Goal: Task Accomplishment & Management: Complete application form

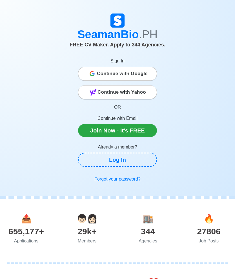
click at [144, 161] on link "Log In" at bounding box center [117, 160] width 79 height 14
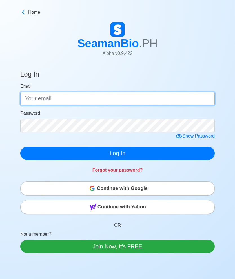
click at [194, 104] on input "Email" at bounding box center [117, 99] width 194 height 14
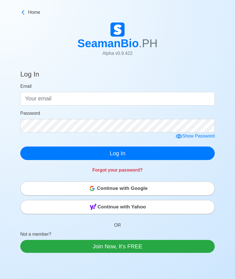
click at [18, 19] on main "Home" at bounding box center [117, 14] width 203 height 11
click at [28, 14] on link "Home" at bounding box center [117, 12] width 194 height 7
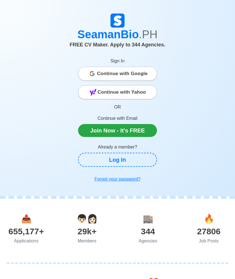
click at [147, 72] on span "Continue with Google" at bounding box center [122, 73] width 51 height 11
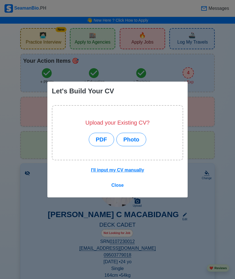
click at [137, 140] on button "Photo" at bounding box center [131, 140] width 30 height 14
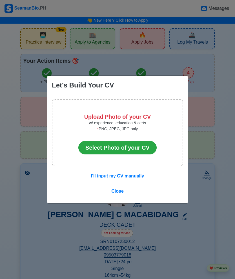
click at [140, 177] on u "I'll input my CV manually" at bounding box center [117, 176] width 53 height 5
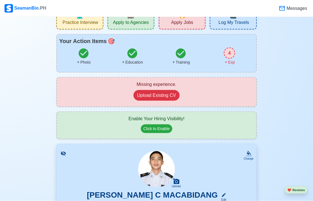
scroll to position [20, 0]
click at [168, 94] on button "Upload Existing CV" at bounding box center [157, 95] width 46 height 11
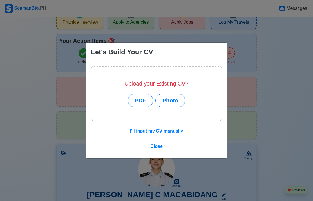
click at [178, 107] on button "Photo" at bounding box center [171, 101] width 30 height 14
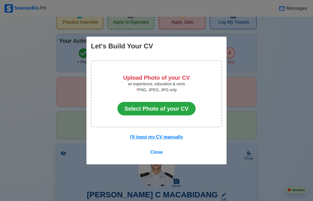
click at [183, 116] on button "Select Photo of your CV" at bounding box center [156, 109] width 78 height 14
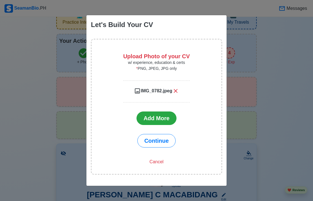
click at [167, 144] on span "Continue" at bounding box center [157, 141] width 25 height 6
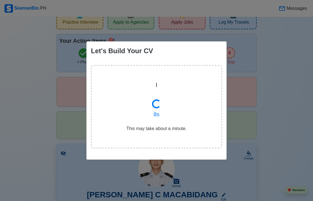
click at [239, 187] on div "Let's Build Your CV | 8 s This may take about a minute." at bounding box center [156, 100] width 313 height 201
click at [244, 185] on div "Let's Build Your CV A c | 9 s This may take about a minute." at bounding box center [156, 100] width 313 height 201
click at [270, 195] on div "Let's Build Your CV A complete C | 10 s This may take about a minute." at bounding box center [156, 100] width 313 height 201
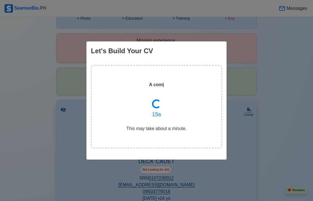
scroll to position [64, 0]
click at [254, 153] on div "Let's Build Your CV | 16 s This may take about a minute." at bounding box center [156, 100] width 313 height 201
click at [282, 161] on div "Let's Build Your CV You get noticed better with complete CV. | 19 s This may ta…" at bounding box center [156, 100] width 313 height 201
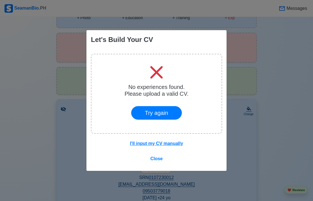
click at [154, 157] on span "Close" at bounding box center [156, 158] width 12 height 5
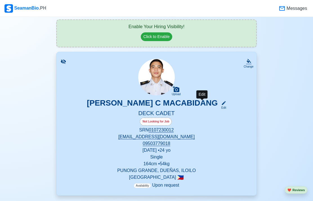
click at [222, 102] on icon at bounding box center [224, 103] width 4 height 4
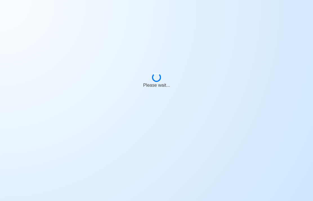
select select "Visible for Hiring"
select select "Single"
select select "PH"
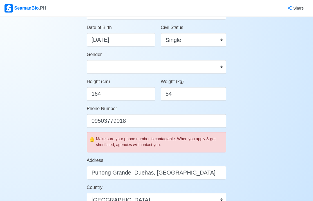
scroll to position [99, 0]
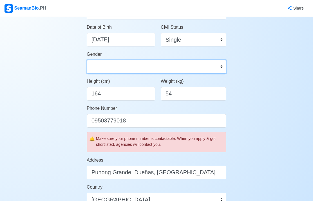
click at [221, 68] on select "[DEMOGRAPHIC_DATA] [DEMOGRAPHIC_DATA]" at bounding box center [157, 67] width 140 height 14
select select "[DEMOGRAPHIC_DATA]"
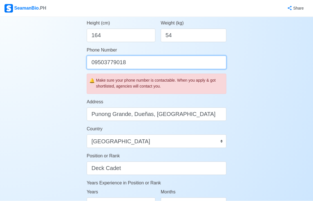
click at [185, 63] on input "09503779018" at bounding box center [157, 63] width 140 height 14
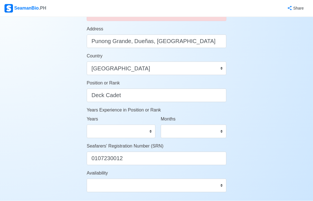
scroll to position [231, 0]
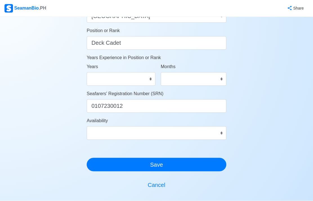
type input "09938244975"
click at [149, 80] on select "0 1 2 3 4 5 6 7 8 9 10 11 12 13 14 15 16 17 18 19 20 21 22 23 24 25 26 27 28 29…" at bounding box center [121, 79] width 69 height 14
select select "1"
click at [212, 81] on select "0 1 2 3 4 5 6 7 8 9 10 11" at bounding box center [194, 79] width 66 height 14
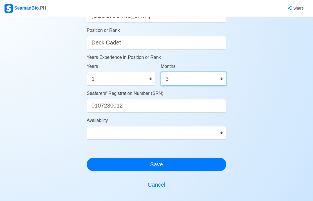
click at [218, 81] on select "0 1 2 3 4 5 6 7 8 9 10 11" at bounding box center [194, 79] width 66 height 14
select select "0"
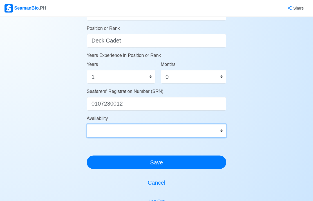
click at [213, 133] on select "Immediate [DATE] [DATE] [DATE] [DATE] [DATE] [DATE] [DATE] [DATE] [DATE]" at bounding box center [157, 131] width 140 height 14
select select "4102416000000"
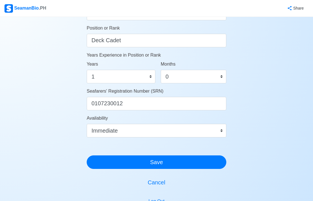
click at [188, 159] on button "Save" at bounding box center [157, 163] width 140 height 14
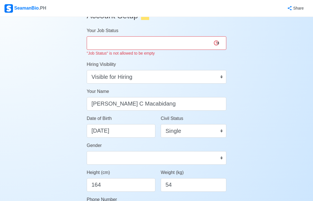
scroll to position [0, 0]
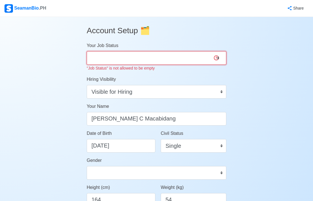
click at [219, 59] on select "Onboard Actively Looking for Job Not Looking for Job" at bounding box center [157, 58] width 140 height 14
select select "Actively Looking for Job"
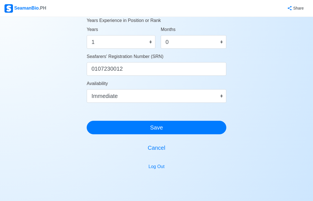
click at [208, 129] on button "Save" at bounding box center [157, 128] width 140 height 14
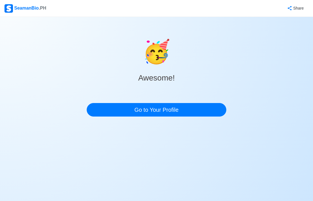
scroll to position [23, 0]
click at [206, 103] on link "Go to Your Profile" at bounding box center [157, 110] width 140 height 14
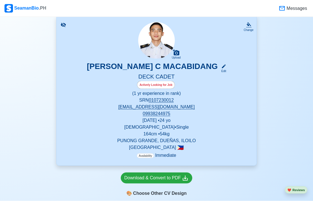
scroll to position [116, 0]
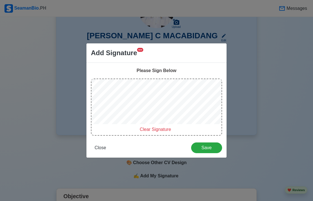
scroll to position [144, 0]
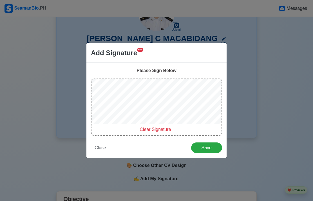
click at [149, 130] on span "Clear Signature" at bounding box center [155, 129] width 31 height 5
click at [204, 146] on span "Save" at bounding box center [207, 147] width 24 height 5
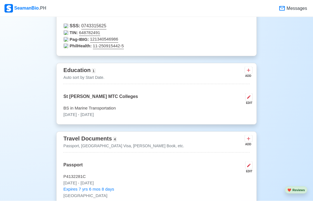
scroll to position [399, 0]
click at [247, 73] on icon at bounding box center [249, 70] width 6 height 6
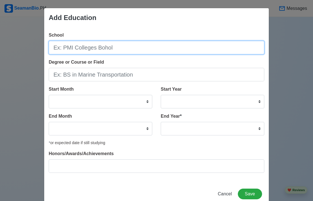
click at [130, 52] on input "School" at bounding box center [157, 48] width 216 height 14
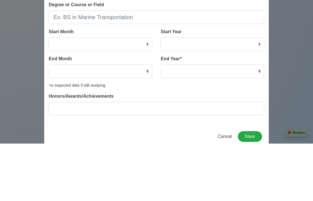
scroll to position [456, 0]
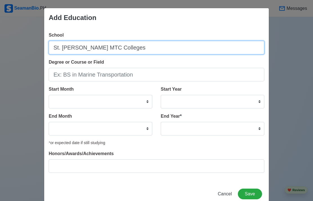
type input "St. [PERSON_NAME] MTC Colleges"
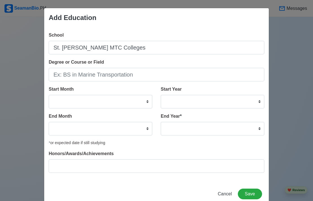
click at [253, 199] on button "Save" at bounding box center [250, 194] width 24 height 11
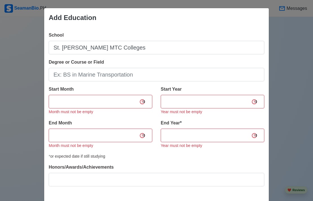
click at [141, 103] on select "January February March April May June July August September October November De…" at bounding box center [101, 102] width 104 height 14
click at [145, 105] on select "January February March April May June July August September October November De…" at bounding box center [101, 102] width 104 height 14
select select "July"
click at [260, 101] on select "2025 2024 2023 2022 2021 2020 2019 2018 2017 2016 2015 2014 2013 2012 2011 2010…" at bounding box center [213, 102] width 104 height 14
select select "2020"
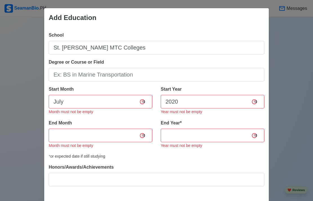
click at [145, 137] on select "January February March April May June July August September October November De…" at bounding box center [101, 136] width 104 height 14
select select "July"
click at [258, 139] on select "2035 2034 2033 2032 2031 2030 2029 2028 2027 2026 2025 2024 2023 2022 2021 2020…" at bounding box center [213, 136] width 104 height 14
select select "2023"
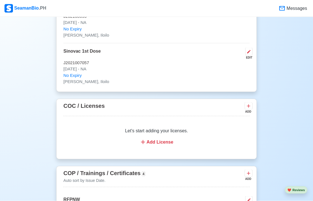
scroll to position [947, 0]
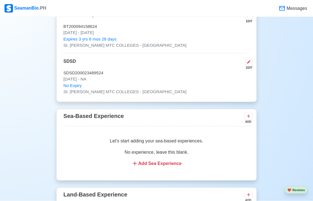
click at [133, 164] on icon at bounding box center [135, 163] width 7 height 7
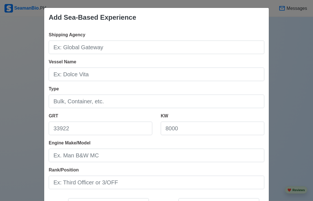
scroll to position [1225, 0]
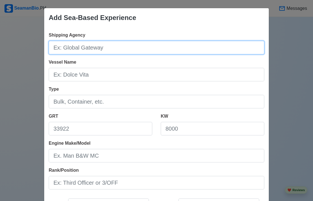
click at [74, 48] on input "Shipping Agency" at bounding box center [157, 48] width 216 height 14
type input "Greenbay Shipping Corporation"
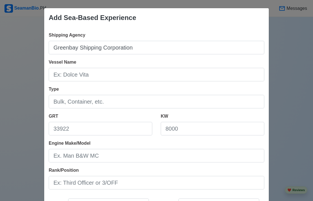
click at [71, 74] on input "Vessel Name" at bounding box center [157, 75] width 216 height 14
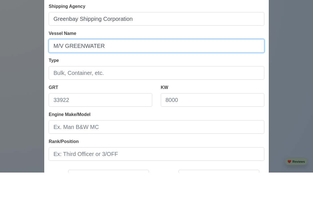
type input "M/V GREENWATER"
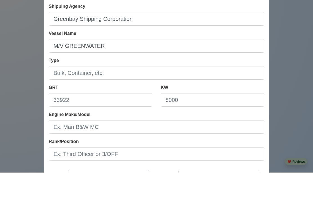
click at [73, 95] on input "Type" at bounding box center [157, 102] width 216 height 14
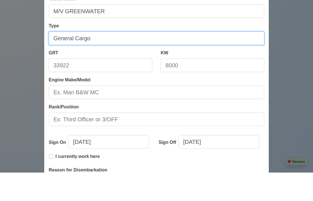
scroll to position [38, 0]
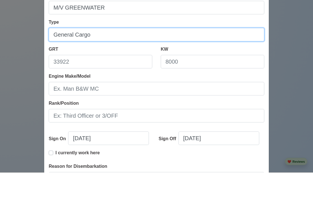
type input "General Cargo"
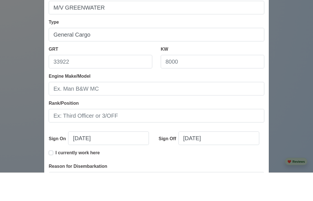
click at [64, 84] on input "GRT" at bounding box center [101, 91] width 104 height 14
type input "1972.00"
click at [196, 84] on input "KW" at bounding box center [213, 91] width 104 height 14
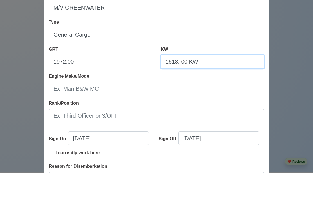
type input "1618. 00 KW"
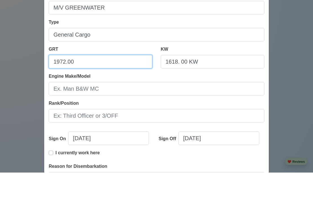
click at [86, 84] on input "1972.00" at bounding box center [101, 91] width 104 height 14
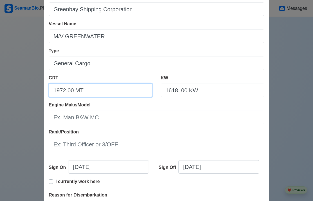
type input "1972.00 MT"
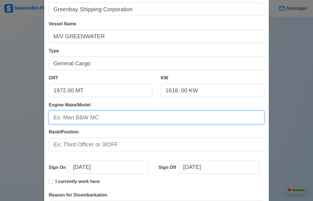
click at [62, 116] on input "Engine Make/Model" at bounding box center [157, 118] width 216 height 14
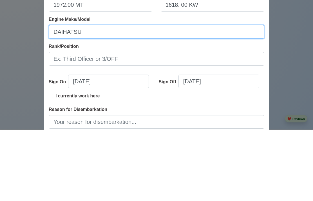
scroll to position [52, 0]
type input "DAIHATSU"
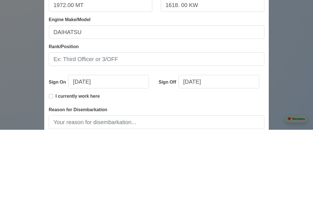
click at [77, 124] on input "Rank/Position" at bounding box center [157, 131] width 216 height 14
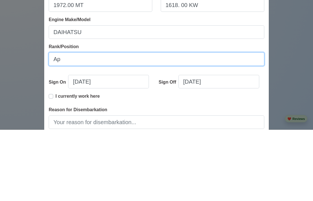
type input "A"
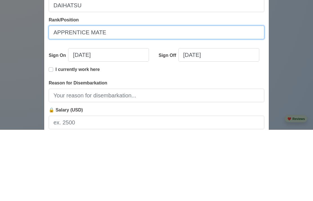
scroll to position [79, 0]
type input "APPRENTICE MATE"
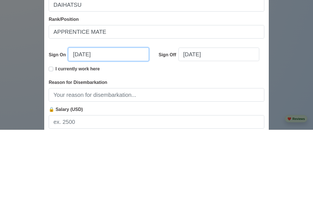
click at [88, 119] on input "[DATE]" at bounding box center [108, 126] width 81 height 14
select select "****"
select select "*******"
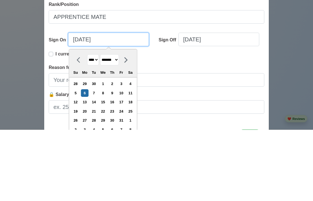
scroll to position [95, 0]
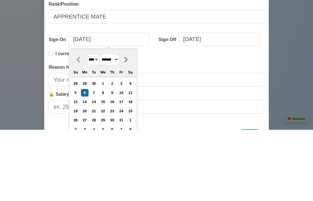
click at [97, 126] on select "**** **** **** **** **** **** **** **** **** **** **** **** **** **** **** ****…" at bounding box center [93, 131] width 12 height 11
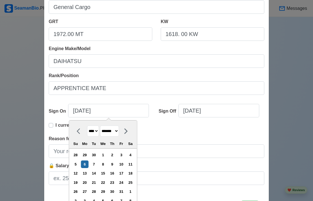
select select "****"
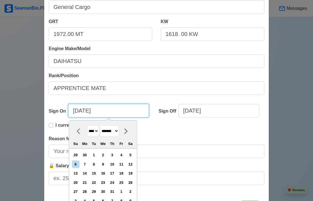
click at [88, 111] on input "[DATE]" at bounding box center [108, 111] width 81 height 14
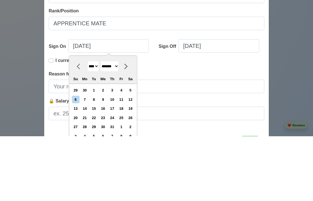
click at [114, 126] on select "******* ******** ***** ***** *** **** **** ****** ********* ******* ******** **…" at bounding box center [109, 131] width 19 height 11
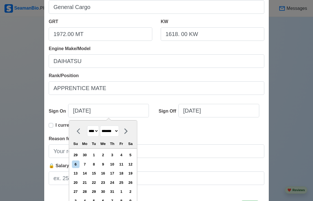
select select "****"
click at [88, 183] on div "17" at bounding box center [85, 183] width 8 height 8
type input "[DATE]"
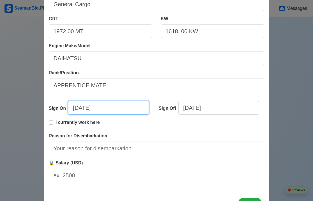
select select "****"
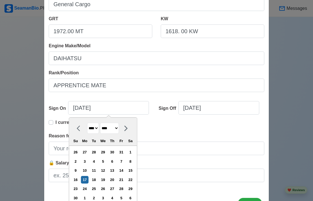
click at [96, 128] on select "**** **** **** **** **** **** **** **** **** **** **** **** **** **** **** ****…" at bounding box center [93, 128] width 12 height 11
select select "****"
click at [88, 181] on div "23" at bounding box center [85, 180] width 8 height 8
type input "[DATE]"
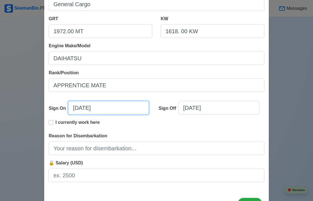
click at [83, 109] on input "[DATE]" at bounding box center [108, 108] width 81 height 14
select select "****"
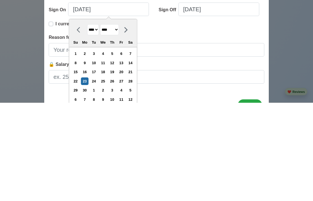
click at [98, 167] on div "17" at bounding box center [94, 171] width 8 height 8
type input "[DATE]"
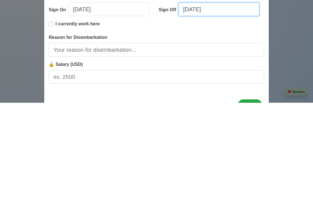
click at [201, 101] on input "[DATE]" at bounding box center [219, 108] width 81 height 14
select select "****"
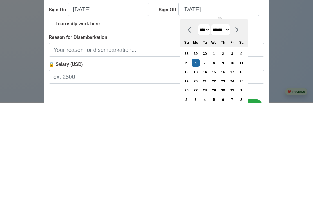
click at [221, 123] on select "******* ******** ***** ***** *** **** **** ****** ********* ******* ******** **…" at bounding box center [220, 128] width 19 height 11
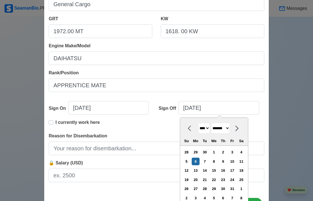
select select "****"
click at [199, 177] on div "23" at bounding box center [196, 180] width 8 height 8
type input "[DATE]"
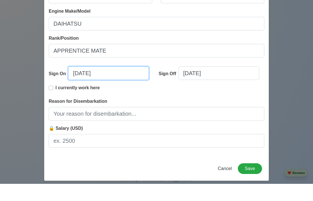
click at [103, 84] on input "[DATE]" at bounding box center [108, 91] width 81 height 14
select select "****"
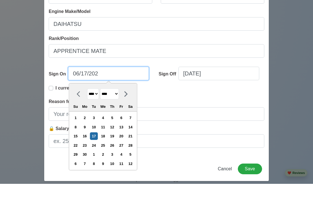
type input "[DATE]"
select select "****"
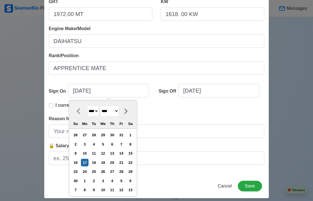
scroll to position [97, 0]
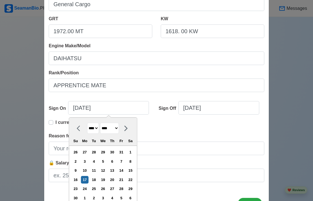
type input "[DATE]"
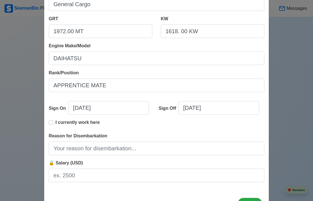
click at [169, 137] on div "Reason for Disembarkation" at bounding box center [157, 144] width 216 height 23
click at [60, 146] on input "Reason for Disembarkation" at bounding box center [157, 149] width 216 height 14
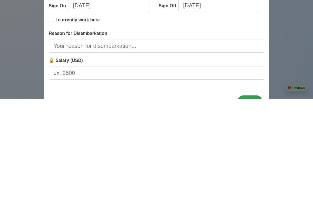
click at [24, 45] on div "Add Sea-Based Experience Shipping Agency Greenbay Shipping Corporation Vessel N…" at bounding box center [156, 100] width 313 height 201
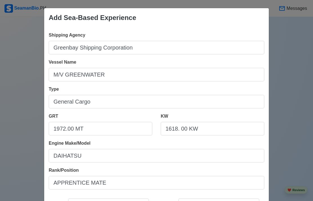
scroll to position [0, 0]
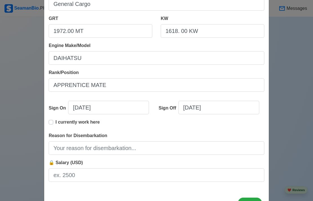
click at [251, 201] on button "Save" at bounding box center [250, 203] width 24 height 11
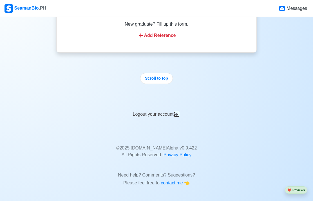
scroll to position [1404, 0]
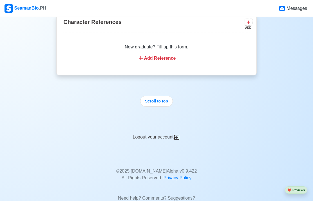
click at [165, 102] on button "Scroll to top" at bounding box center [156, 101] width 33 height 11
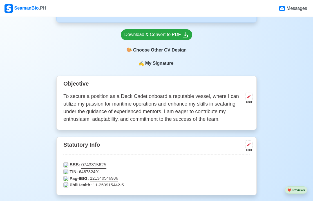
scroll to position [182, 0]
click at [180, 35] on div "Download & Convert to PDF" at bounding box center [157, 35] width 65 height 7
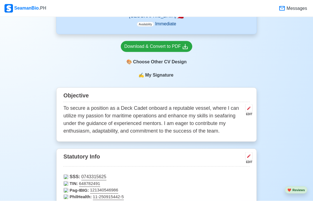
scroll to position [168, 0]
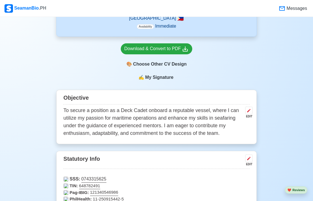
click at [160, 79] on span "My Signature" at bounding box center [159, 77] width 30 height 7
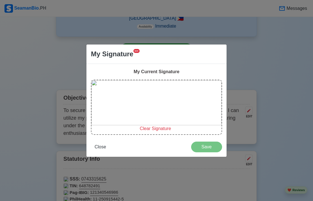
click at [157, 127] on span "Clear Signature" at bounding box center [155, 128] width 31 height 5
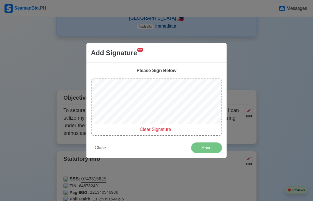
click at [103, 149] on span "Close" at bounding box center [101, 147] width 12 height 5
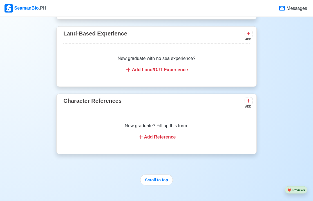
click at [163, 182] on button "Scroll to top" at bounding box center [156, 180] width 33 height 11
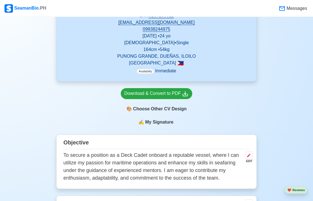
scroll to position [123, 0]
click at [173, 93] on div "Download & Convert to PDF" at bounding box center [157, 93] width 65 height 7
click at [179, 109] on div "🎨 Choose Other CV Design" at bounding box center [157, 108] width 72 height 11
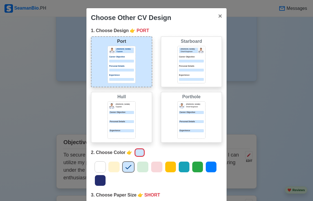
click at [204, 75] on div "[PERSON_NAME] Chief Engineer Career Objective Personal Details Experience" at bounding box center [191, 64] width 28 height 37
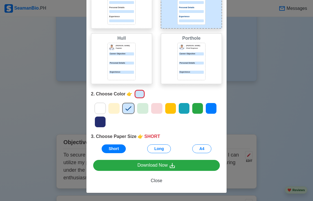
scroll to position [59, 0]
click at [204, 148] on button "A4" at bounding box center [201, 149] width 19 height 9
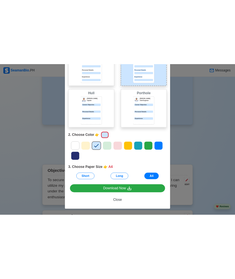
scroll to position [58, 0]
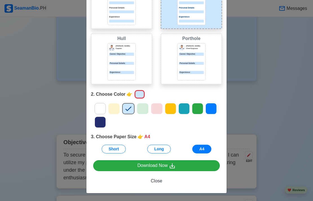
click at [203, 55] on div "Career Objective" at bounding box center [191, 54] width 25 height 3
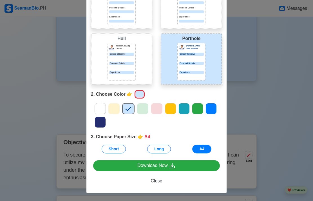
click at [188, 165] on link "Download Now" at bounding box center [156, 165] width 127 height 11
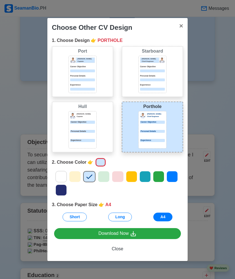
scroll to position [0, 0]
click at [96, 129] on div "[PERSON_NAME] Captain Career Objective Personal Details Experience" at bounding box center [82, 129] width 28 height 37
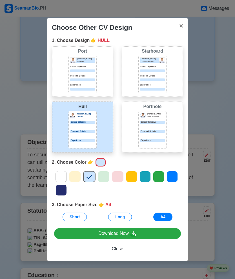
click at [126, 201] on button "Long" at bounding box center [120, 217] width 24 height 9
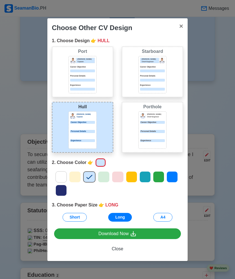
click at [87, 201] on div "Short Long A4" at bounding box center [117, 217] width 131 height 9
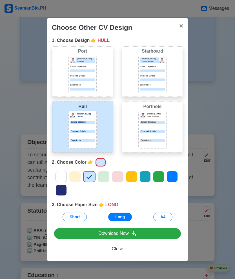
click at [81, 201] on button "Short" at bounding box center [75, 217] width 25 height 9
click at [154, 201] on link "Download Now" at bounding box center [117, 233] width 127 height 11
click at [169, 81] on div "Starboard [PERSON_NAME] Chief Engineer Career Objective Personal Details Experi…" at bounding box center [152, 71] width 61 height 51
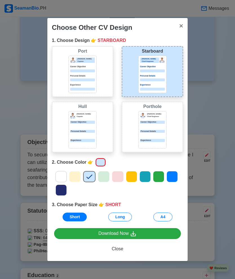
click at [62, 172] on div at bounding box center [60, 176] width 11 height 11
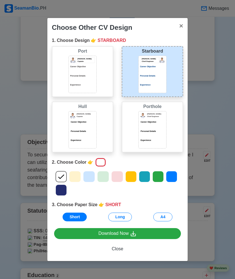
click at [149, 201] on link "Download Now" at bounding box center [117, 233] width 127 height 11
click at [124, 201] on button "Long" at bounding box center [120, 217] width 24 height 9
click at [59, 70] on div "Port [PERSON_NAME] Captain Career Objective Personal Details Experience" at bounding box center [82, 71] width 61 height 51
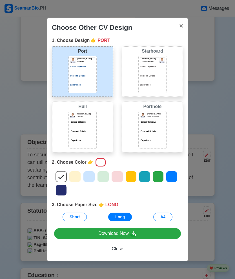
click at [168, 84] on div "Starboard [PERSON_NAME] Chief Engineer Career Objective Personal Details Experi…" at bounding box center [152, 71] width 61 height 51
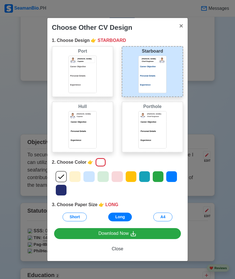
click at [71, 117] on img at bounding box center [72, 115] width 5 height 5
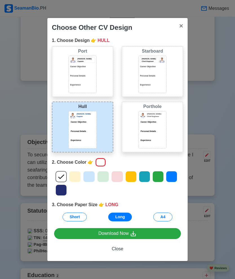
click at [165, 129] on div "[PERSON_NAME] Chief Engineer Career Objective Personal Details Experience" at bounding box center [152, 129] width 28 height 37
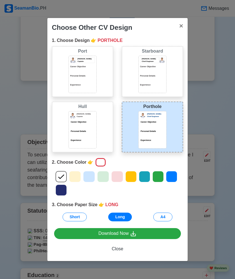
click at [183, 25] on span "×" at bounding box center [181, 26] width 4 height 8
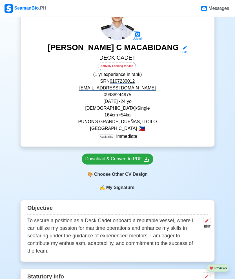
scroll to position [57, 0]
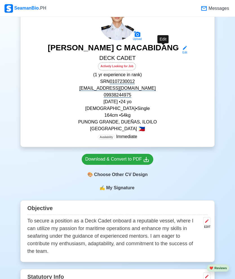
click at [180, 51] on div "Edit" at bounding box center [183, 52] width 7 height 4
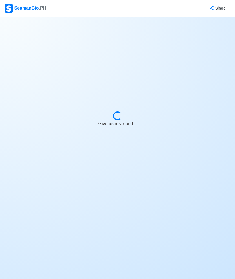
select select "Actively Looking for Job"
select select "Visible for Hiring"
select select "Single"
select select "[DEMOGRAPHIC_DATA]"
select select "PH"
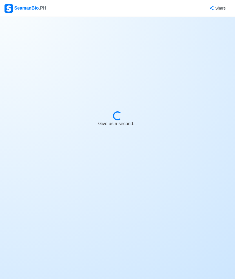
select select "1"
select select "0"
select select "4102416000000"
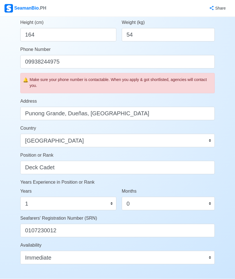
scroll to position [158, 0]
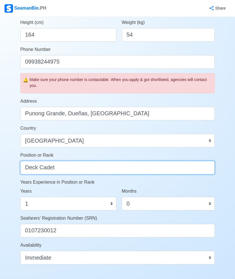
click at [170, 167] on input "Deck Cadet" at bounding box center [117, 168] width 194 height 14
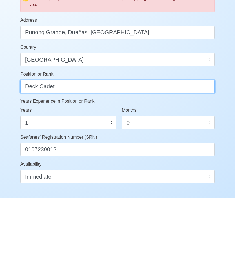
type input "Deck Cadet"
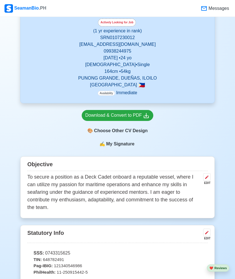
scroll to position [101, 0]
click at [131, 145] on span "My Signature" at bounding box center [120, 144] width 30 height 7
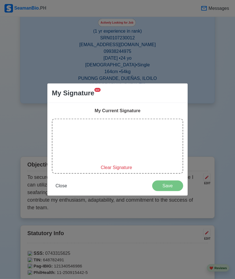
scroll to position [101, 0]
click at [121, 168] on span "Clear Signature" at bounding box center [116, 167] width 31 height 5
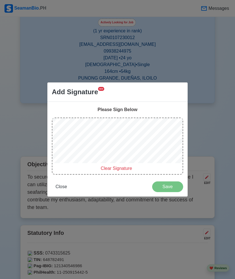
click at [169, 187] on span "Save" at bounding box center [168, 187] width 24 height 5
click at [170, 185] on span "Save" at bounding box center [168, 187] width 24 height 5
click at [176, 187] on span "Save" at bounding box center [168, 187] width 24 height 5
click at [202, 124] on div "Add Signature NEW Please Sign Below Clear Signature Close Save" at bounding box center [117, 139] width 235 height 279
click at [62, 187] on span "Close" at bounding box center [61, 187] width 12 height 5
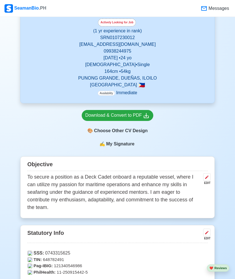
click at [128, 146] on span "My Signature" at bounding box center [120, 144] width 30 height 7
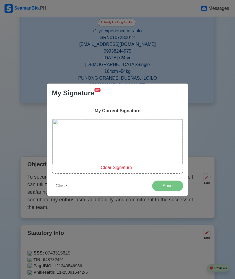
click at [123, 165] on span "Clear Signature" at bounding box center [116, 167] width 31 height 5
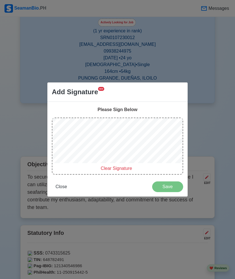
click at [97, 92] on span "Add Signature" at bounding box center [75, 92] width 46 height 10
click at [82, 90] on span "Add Signature" at bounding box center [75, 92] width 46 height 10
click at [60, 92] on span "Add Signature" at bounding box center [75, 92] width 46 height 10
click at [130, 108] on div "Please Sign Below" at bounding box center [117, 109] width 131 height 7
click at [131, 110] on div "Please Sign Below" at bounding box center [117, 109] width 131 height 7
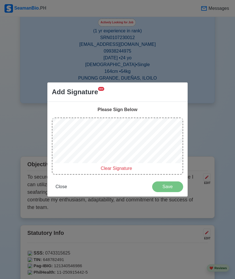
click at [174, 185] on span "Save" at bounding box center [168, 187] width 24 height 5
click at [172, 187] on span "Save" at bounding box center [168, 187] width 24 height 5
click at [173, 186] on span "Save" at bounding box center [168, 187] width 24 height 5
click at [172, 186] on span "Save" at bounding box center [168, 187] width 24 height 5
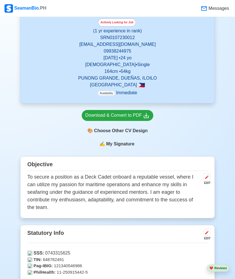
click at [144, 132] on div "🎨 Choose Other CV Design" at bounding box center [118, 131] width 72 height 11
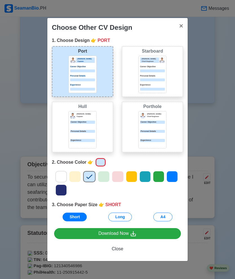
click at [63, 175] on icon at bounding box center [61, 177] width 8 height 8
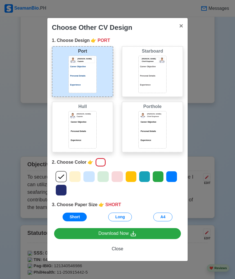
click at [154, 201] on link "Download Now" at bounding box center [117, 233] width 127 height 11
click at [151, 85] on p "Experience" at bounding box center [152, 85] width 25 height 3
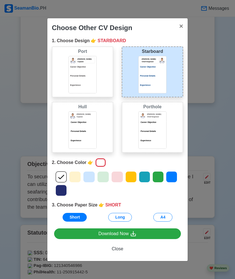
click at [161, 82] on div "[PERSON_NAME] Chief Engineer Career Objective Personal Details Experience" at bounding box center [152, 74] width 25 height 33
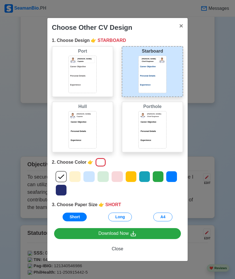
click at [168, 201] on button "A4" at bounding box center [162, 217] width 19 height 9
click at [76, 177] on icon at bounding box center [75, 177] width 8 height 8
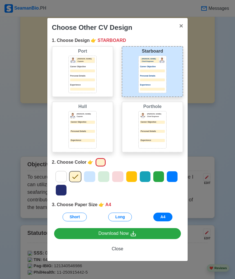
click at [149, 201] on link "Download Now" at bounding box center [117, 233] width 127 height 11
